Goal: Information Seeking & Learning: Learn about a topic

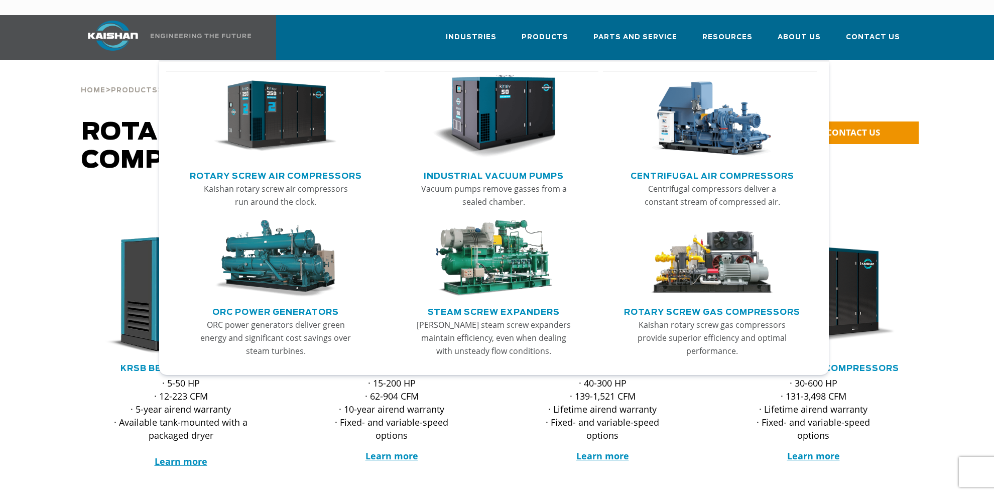
click at [291, 167] on link "Rotary Screw Air Compressors" at bounding box center [276, 174] width 172 height 15
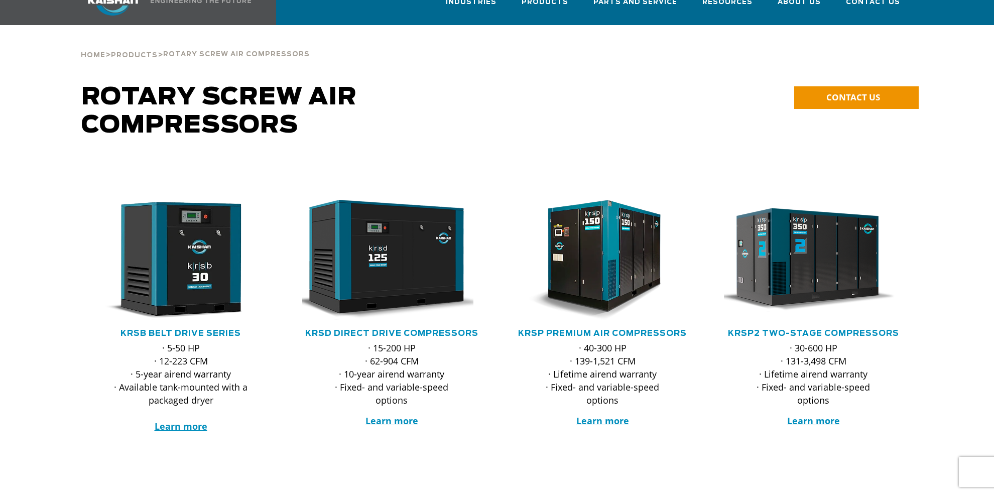
scroll to position [151, 0]
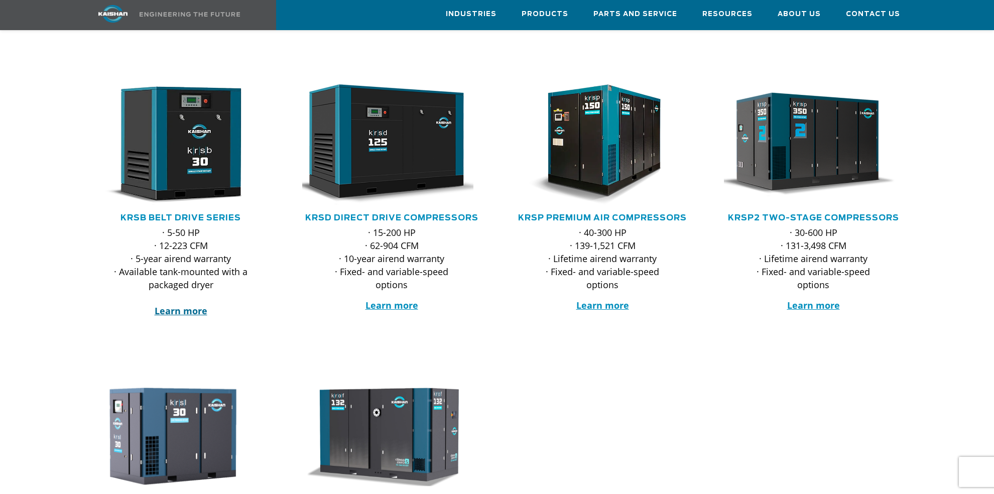
click at [190, 305] on strong "Learn more" at bounding box center [181, 311] width 53 height 12
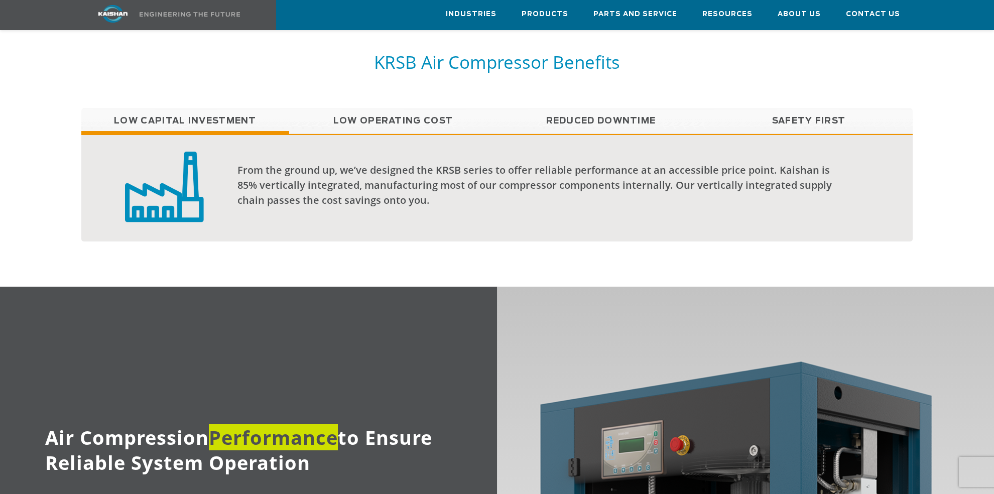
scroll to position [854, 0]
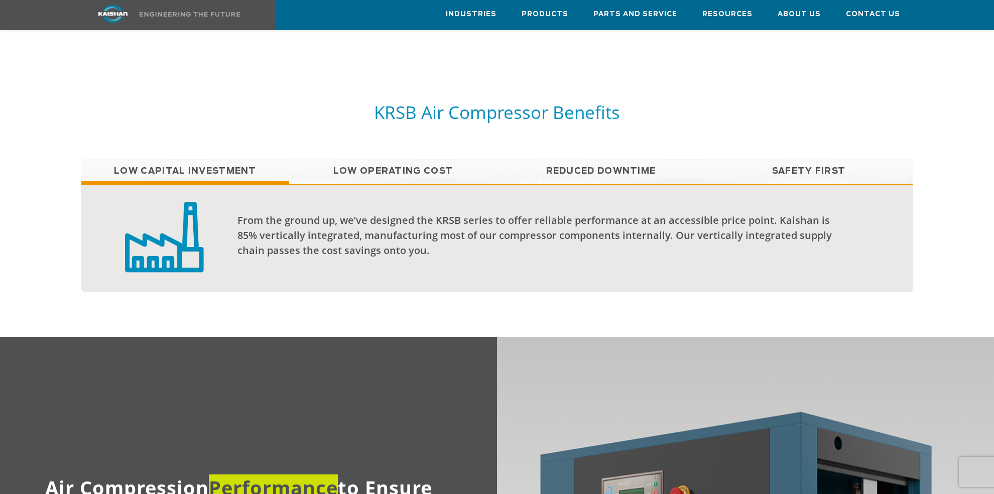
click at [571, 159] on link "Reduced Downtime" at bounding box center [601, 171] width 208 height 25
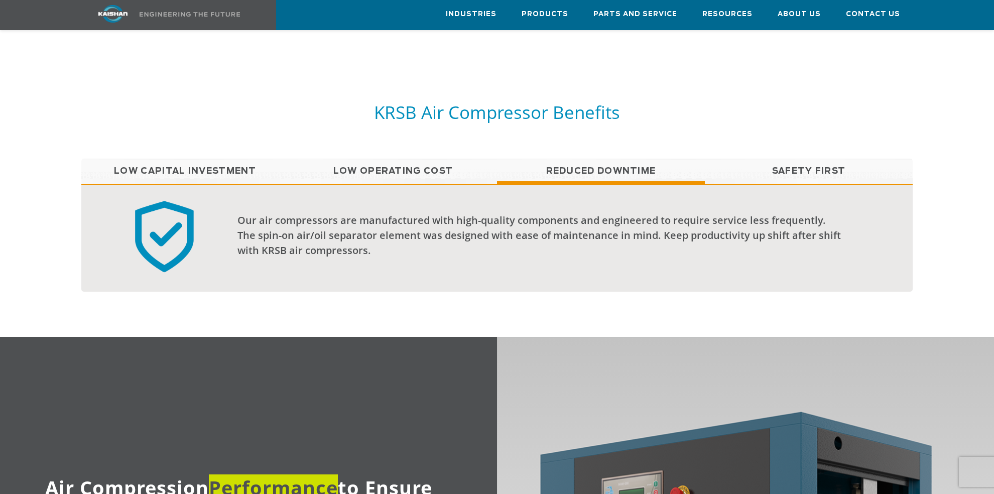
click at [431, 159] on link "Low Operating Cost" at bounding box center [393, 171] width 208 height 25
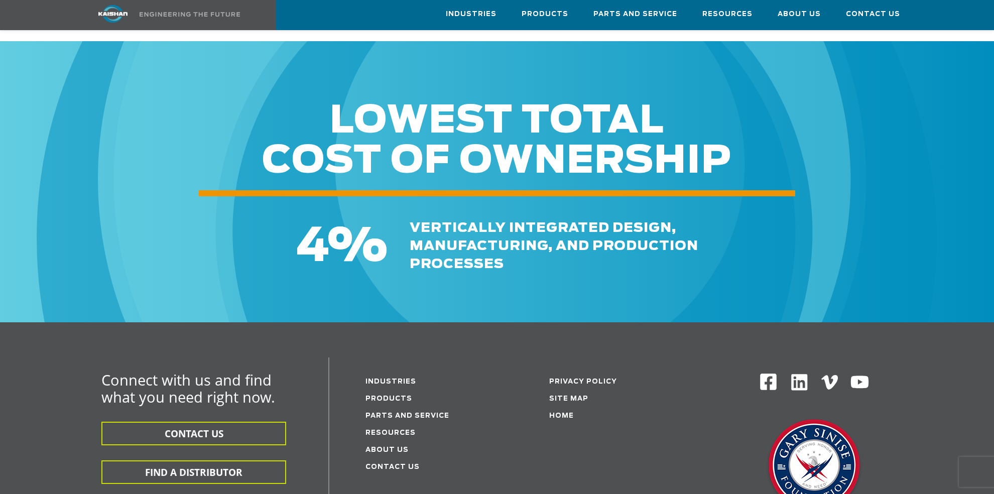
scroll to position [3063, 0]
